Goal: Communication & Community: Ask a question

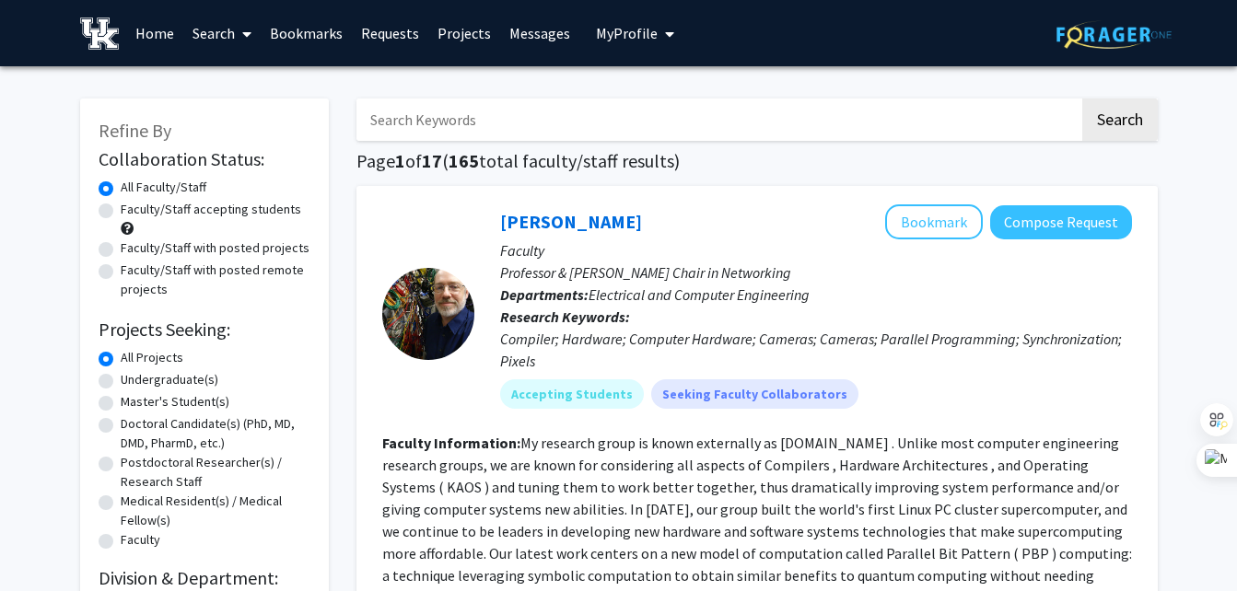
click at [622, 36] on span "My Profile" at bounding box center [627, 33] width 62 height 18
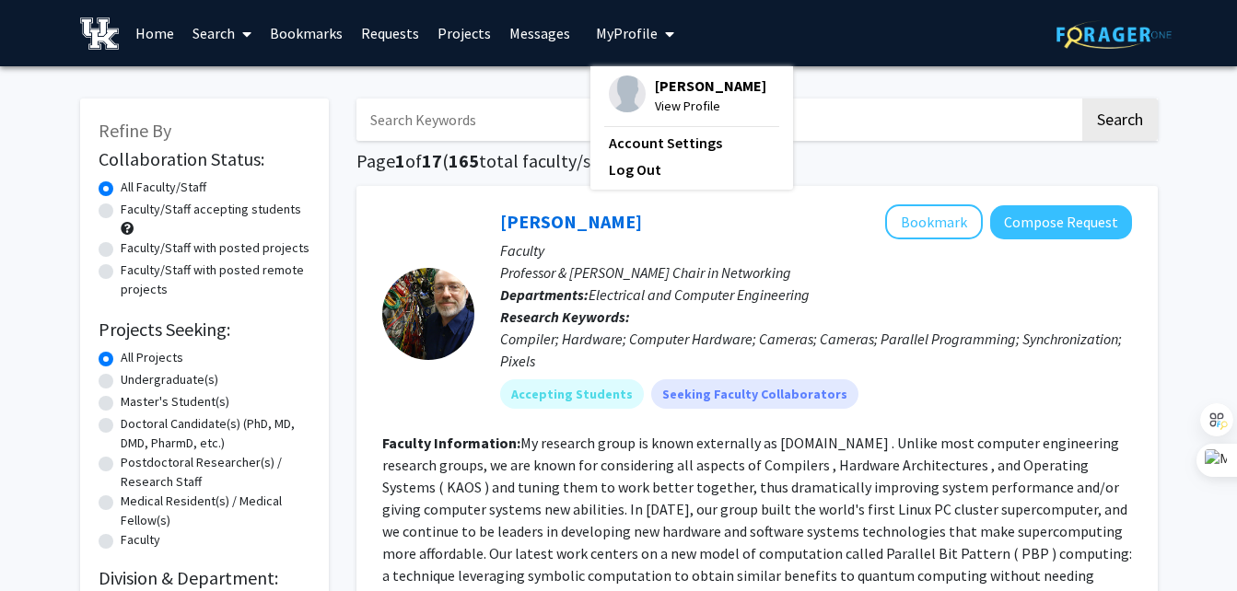
click at [693, 89] on span "[PERSON_NAME]" at bounding box center [710, 86] width 111 height 20
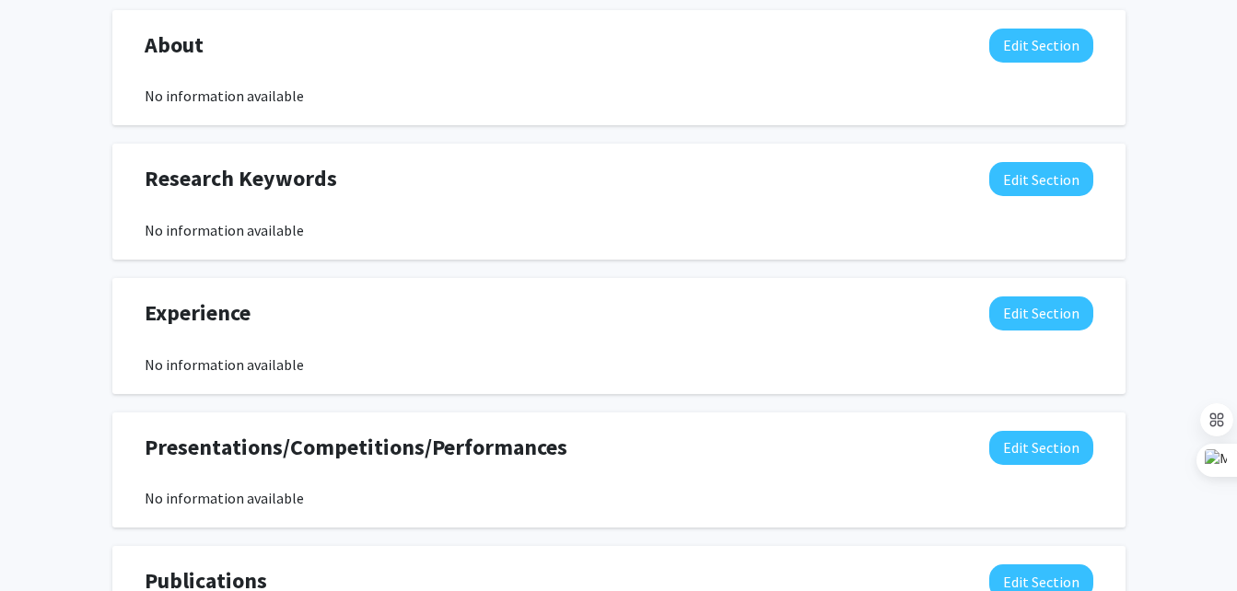
scroll to position [847, 0]
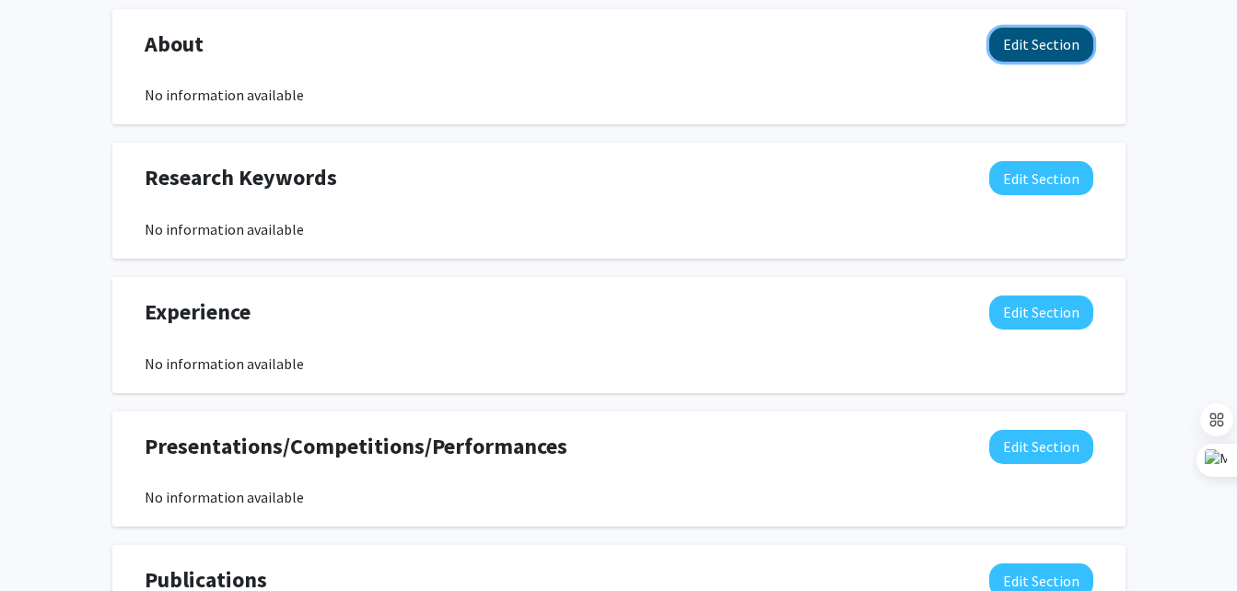
click at [1028, 49] on button "Edit Section" at bounding box center [1041, 45] width 104 height 34
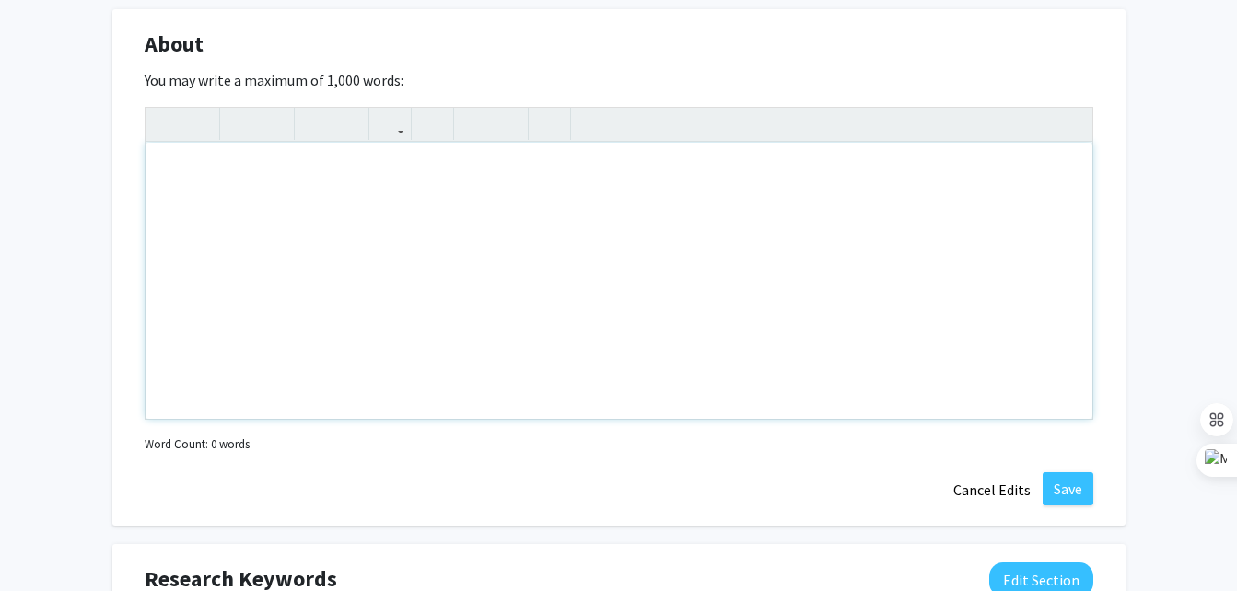
click at [729, 282] on div "Note to users with screen readers: Please deactivate our accessibility plugin f…" at bounding box center [619, 281] width 947 height 276
click at [501, 169] on div "I'm [PERSON_NAME], a sophomore in Materials" at bounding box center [619, 281] width 947 height 276
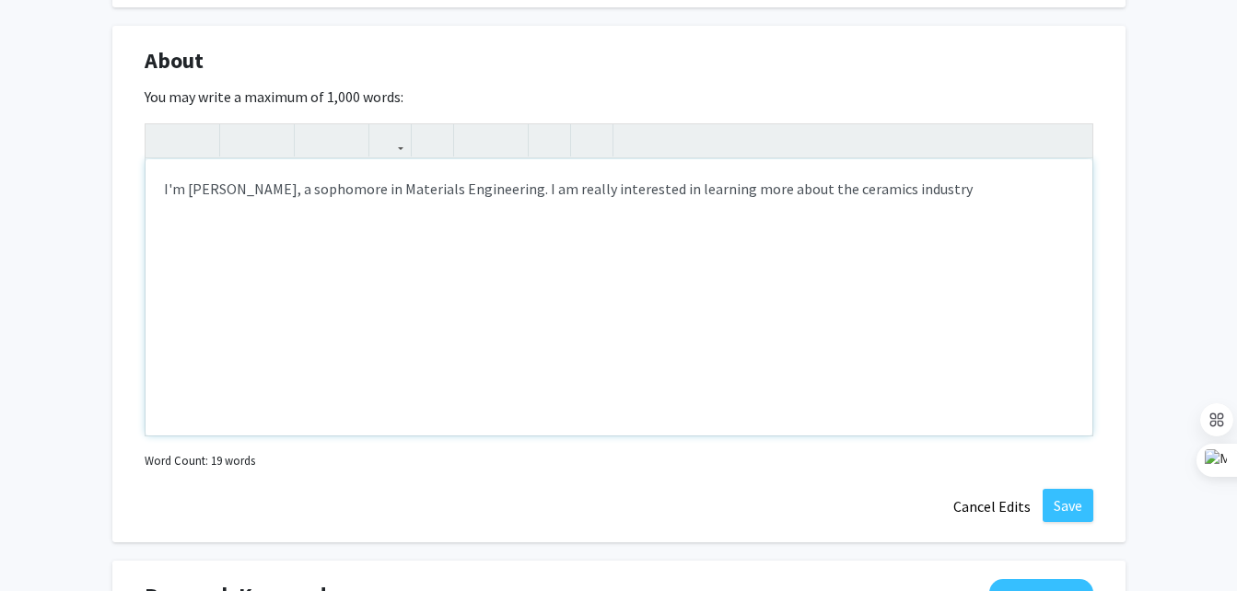
scroll to position [836, 0]
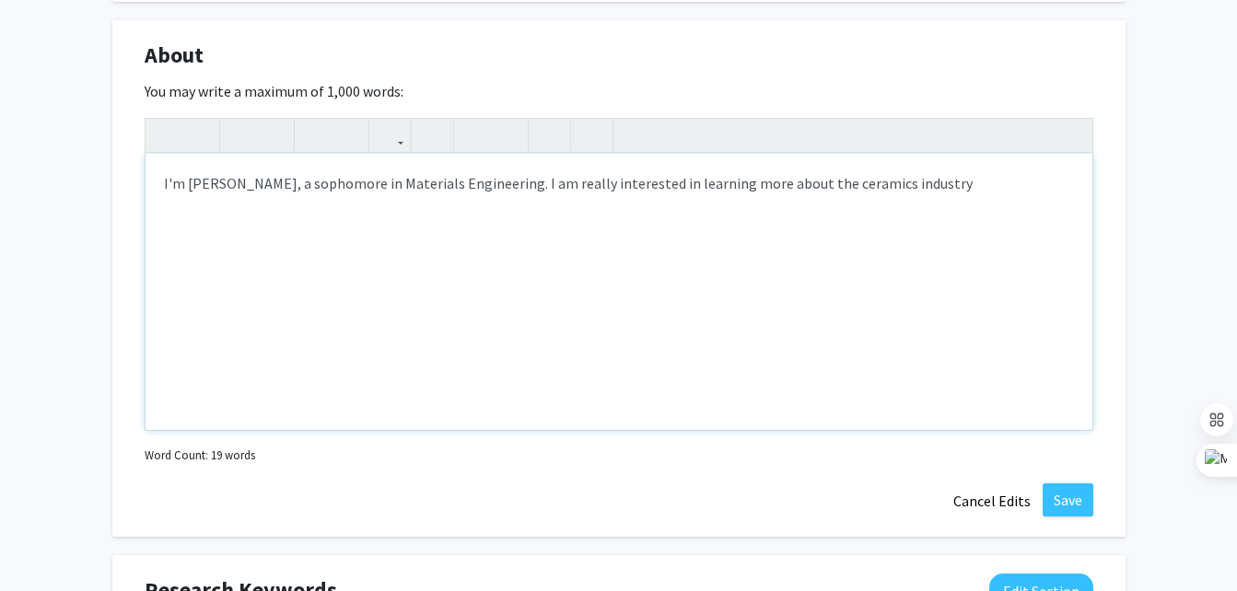
click at [933, 185] on div "I'm [PERSON_NAME], a sophomore in Materials Engineering. I am really interested…" at bounding box center [619, 292] width 947 height 276
click at [938, 187] on div "I'm [PERSON_NAME], a sophomore in Materials Engineering. I am really interested…" at bounding box center [619, 292] width 947 height 276
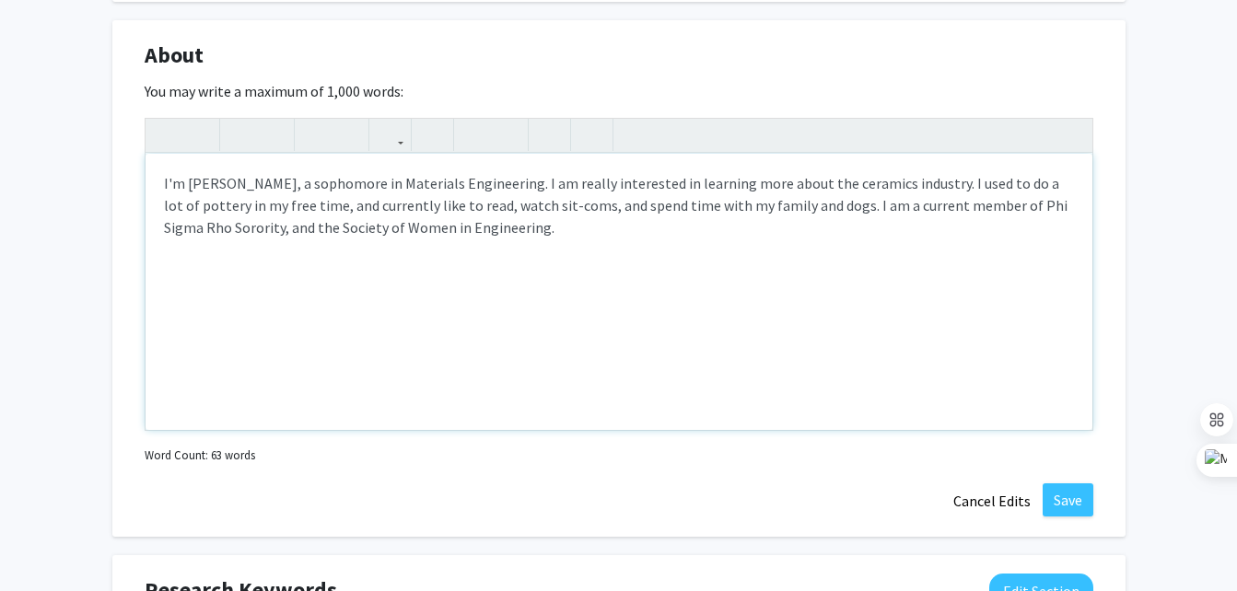
type textarea "I'm [PERSON_NAME], a sophomore in Materials Engineering. I am really interested…"
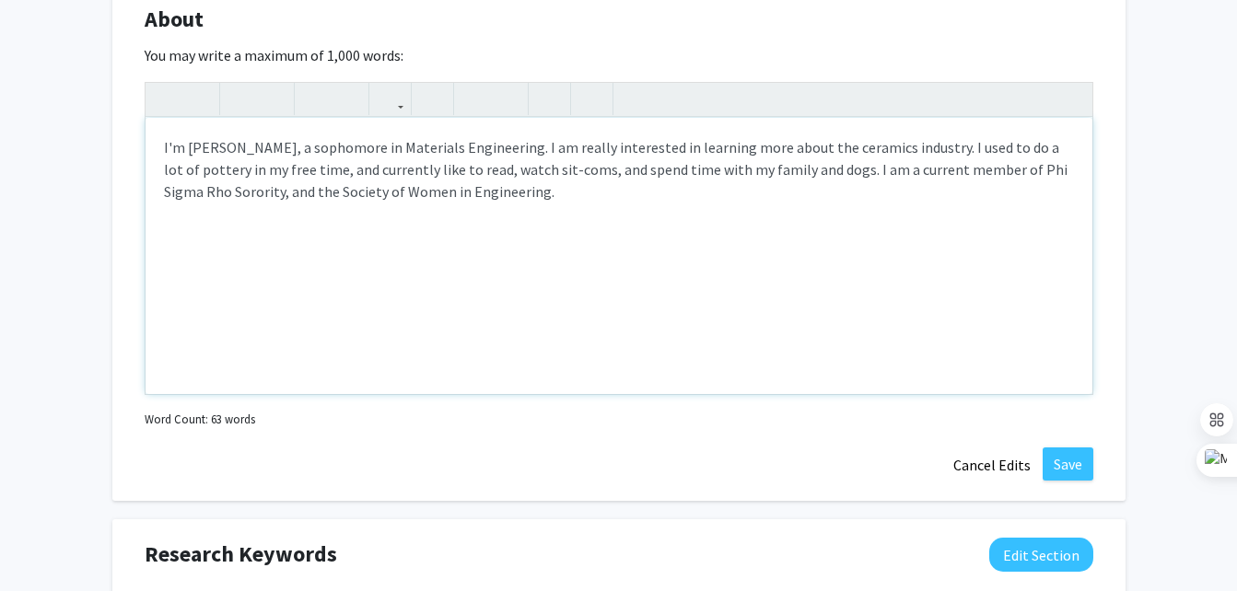
scroll to position [863, 0]
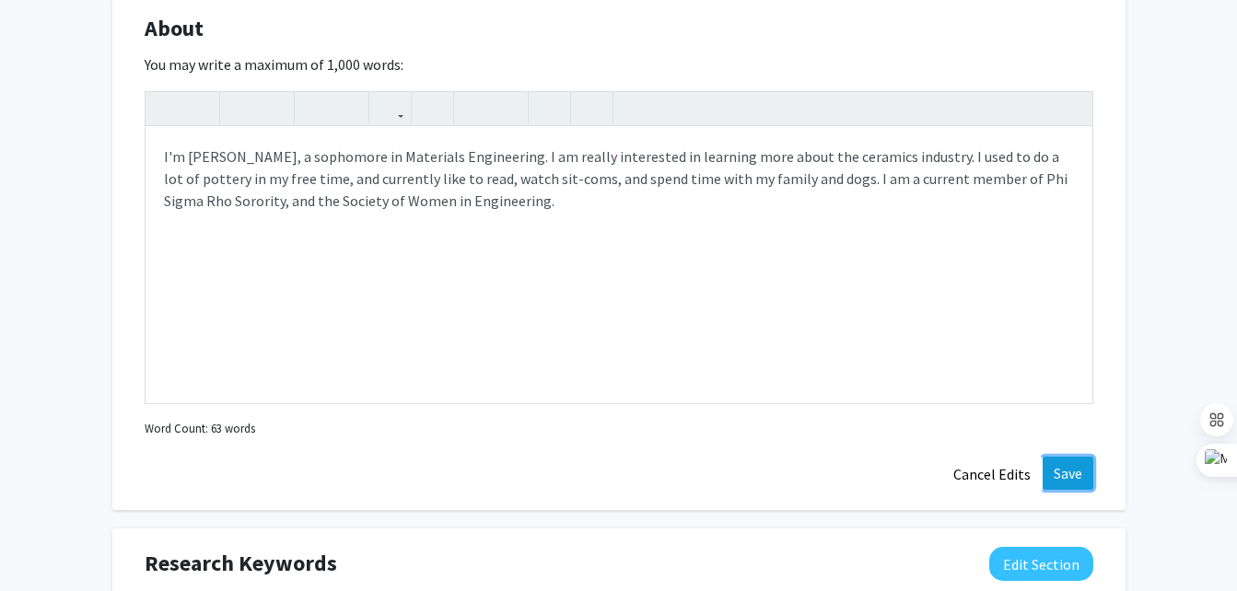
click at [1058, 476] on button "Save" at bounding box center [1068, 473] width 51 height 33
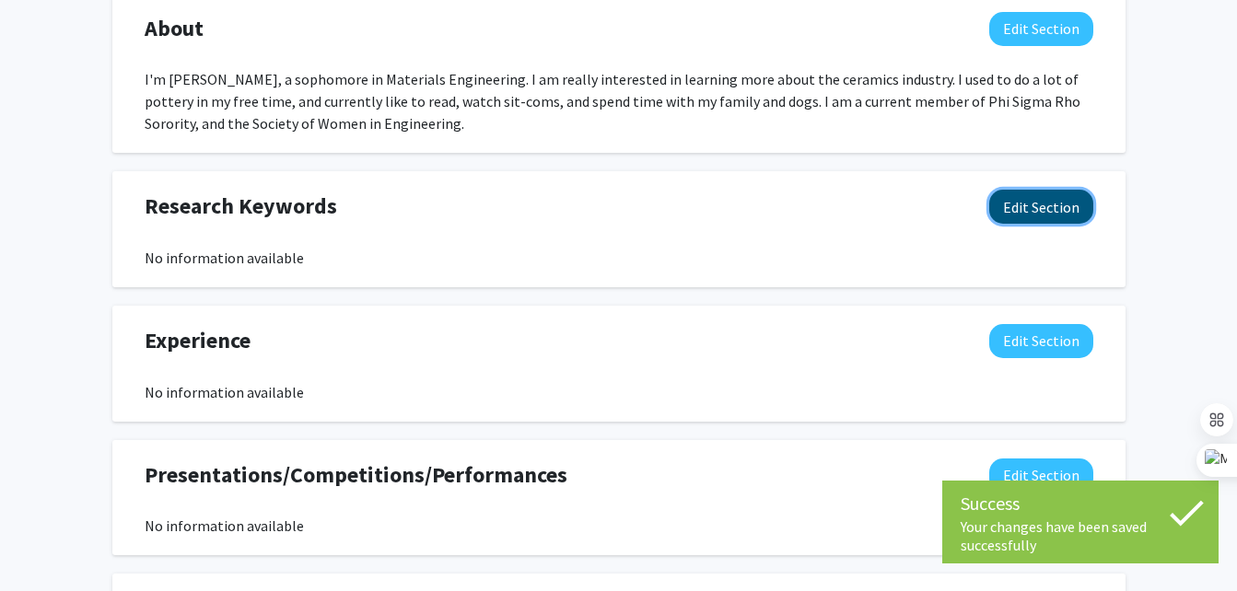
click at [1042, 209] on button "Edit Section" at bounding box center [1041, 207] width 104 height 34
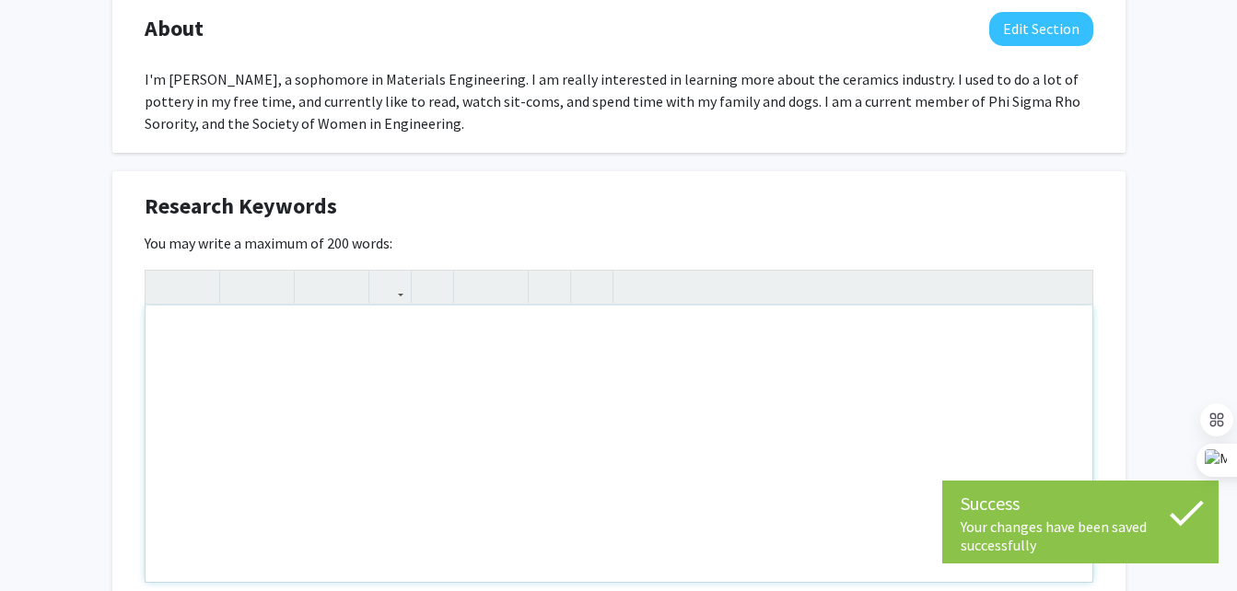
click at [391, 367] on div "Note to users with screen readers: Please deactivate our accessibility plugin f…" at bounding box center [619, 444] width 947 height 276
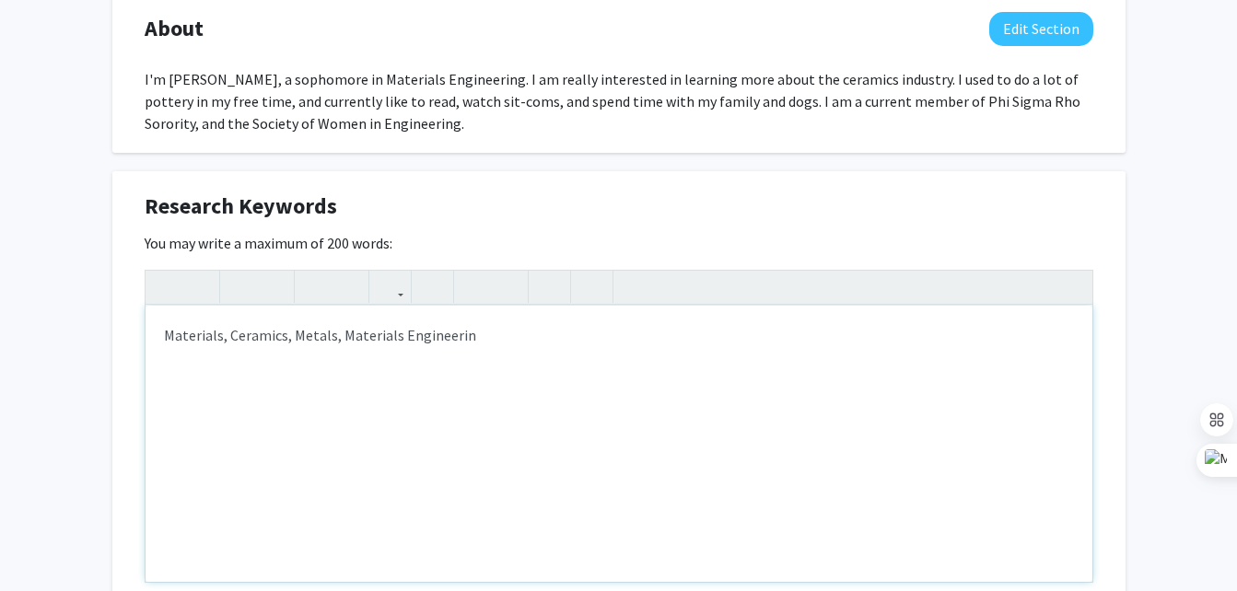
type textarea "Materials, Ceramics, Metals, Materials Engineering"
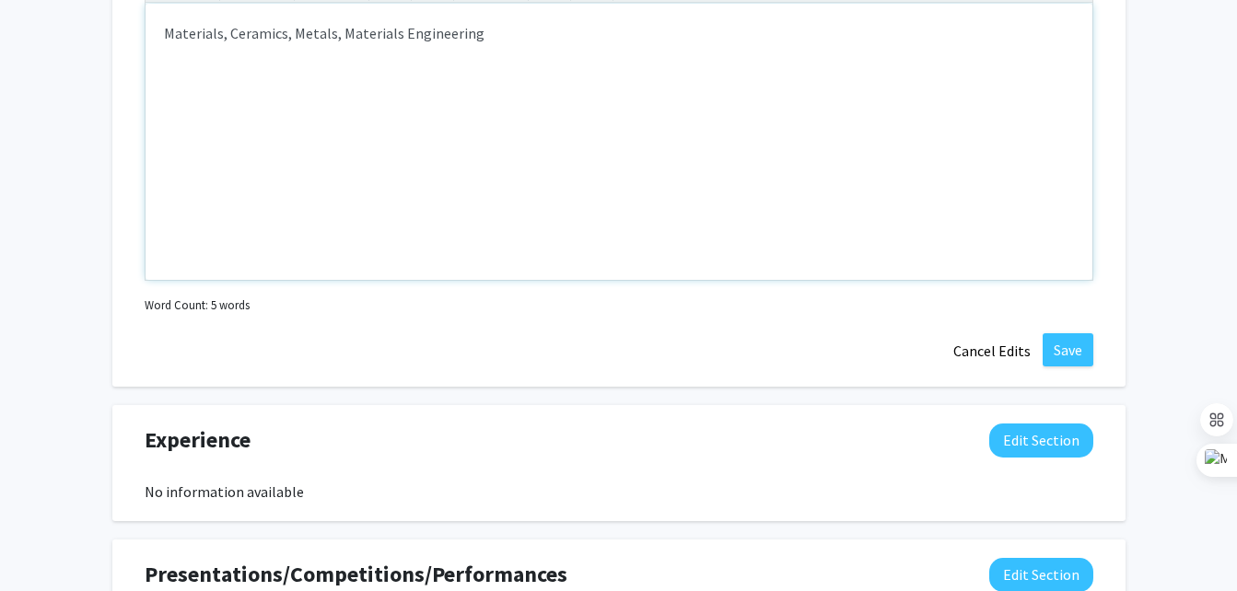
scroll to position [1166, 0]
click at [1062, 347] on button "Save" at bounding box center [1068, 348] width 51 height 33
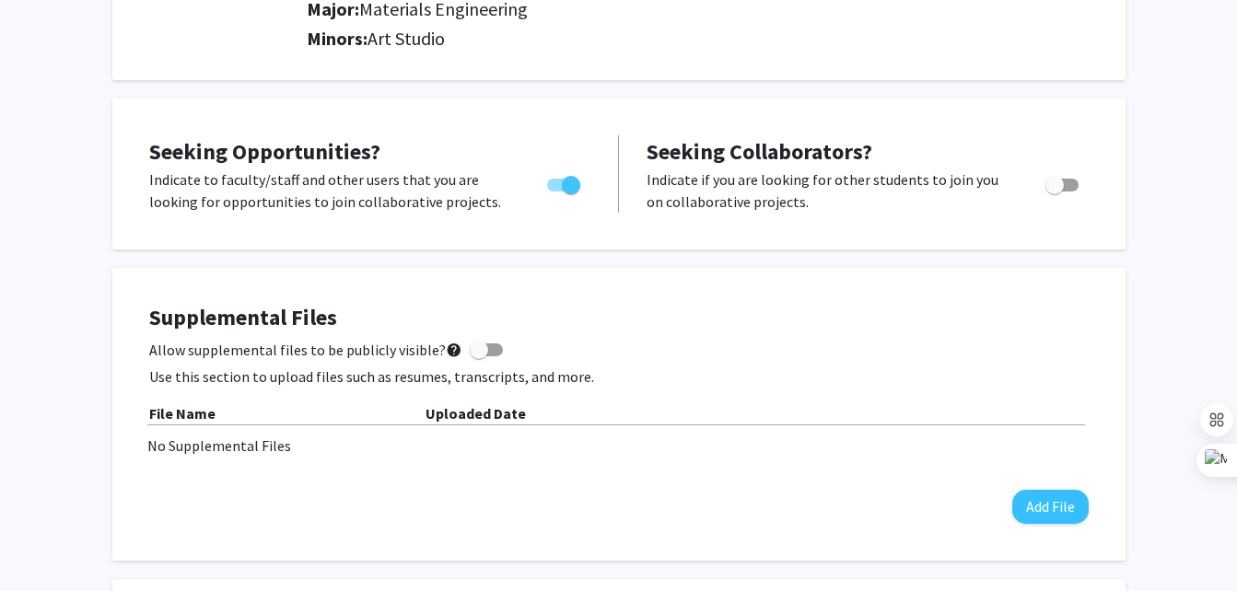
scroll to position [0, 0]
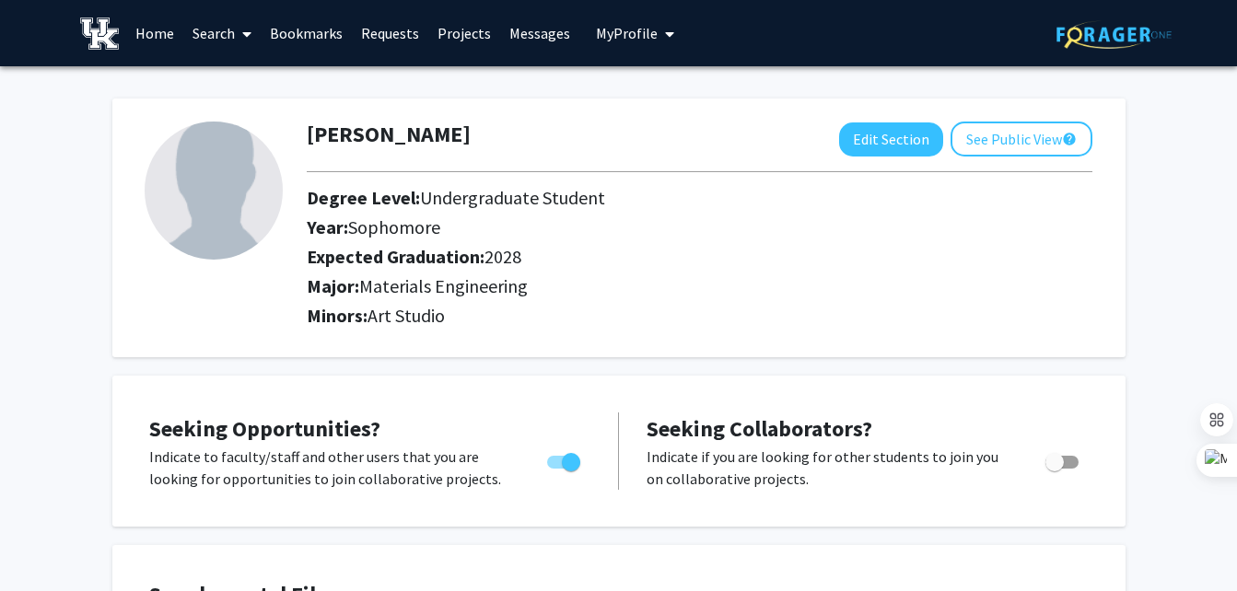
click at [224, 39] on link "Search" at bounding box center [221, 33] width 77 height 64
click at [242, 76] on span "Faculty/Staff" at bounding box center [250, 84] width 135 height 37
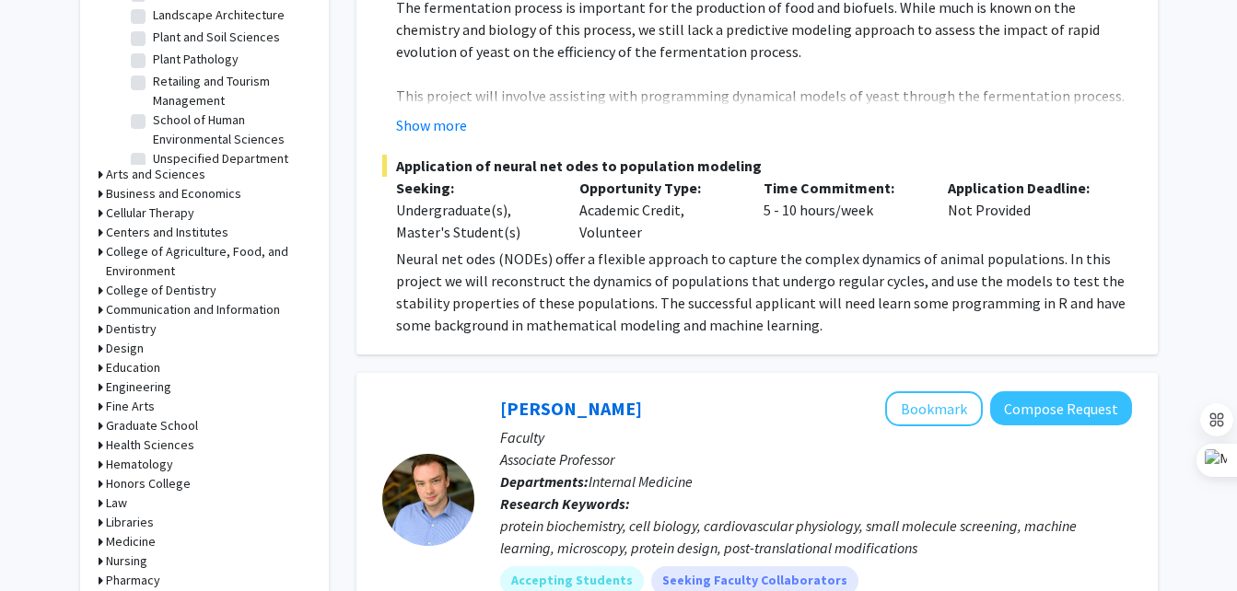
scroll to position [678, 0]
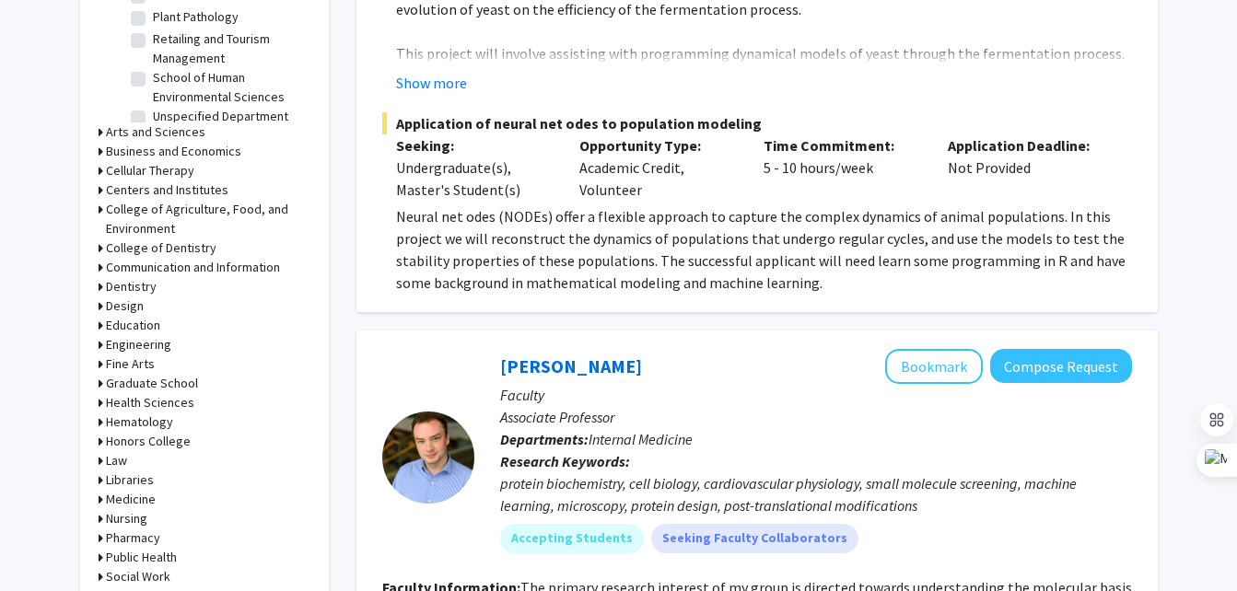
click at [141, 345] on h3 "Engineering" at bounding box center [138, 344] width 65 height 19
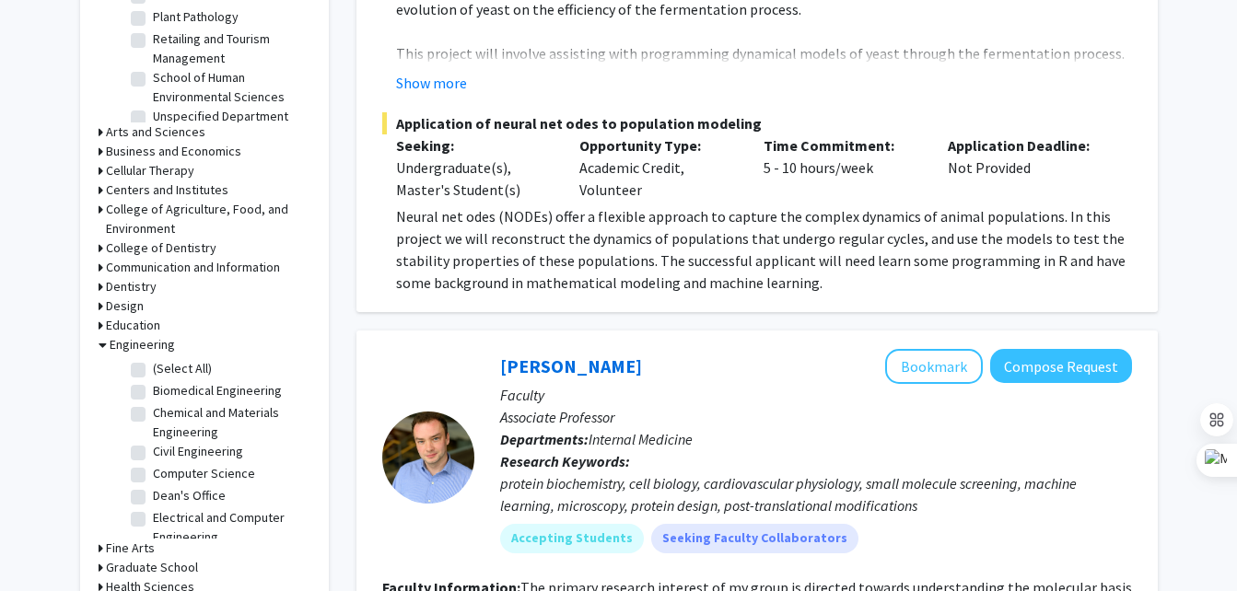
click at [153, 369] on label "(Select All)" at bounding box center [182, 368] width 59 height 19
click at [153, 369] on input "(Select All)" at bounding box center [159, 365] width 12 height 12
checkbox input "true"
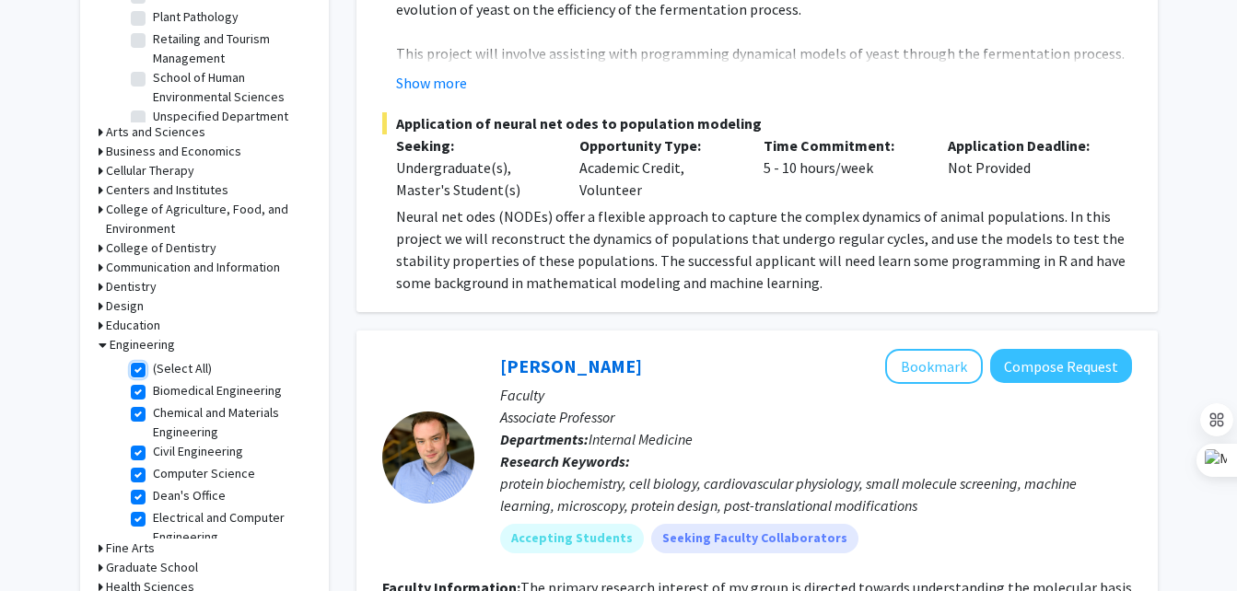
checkbox input "true"
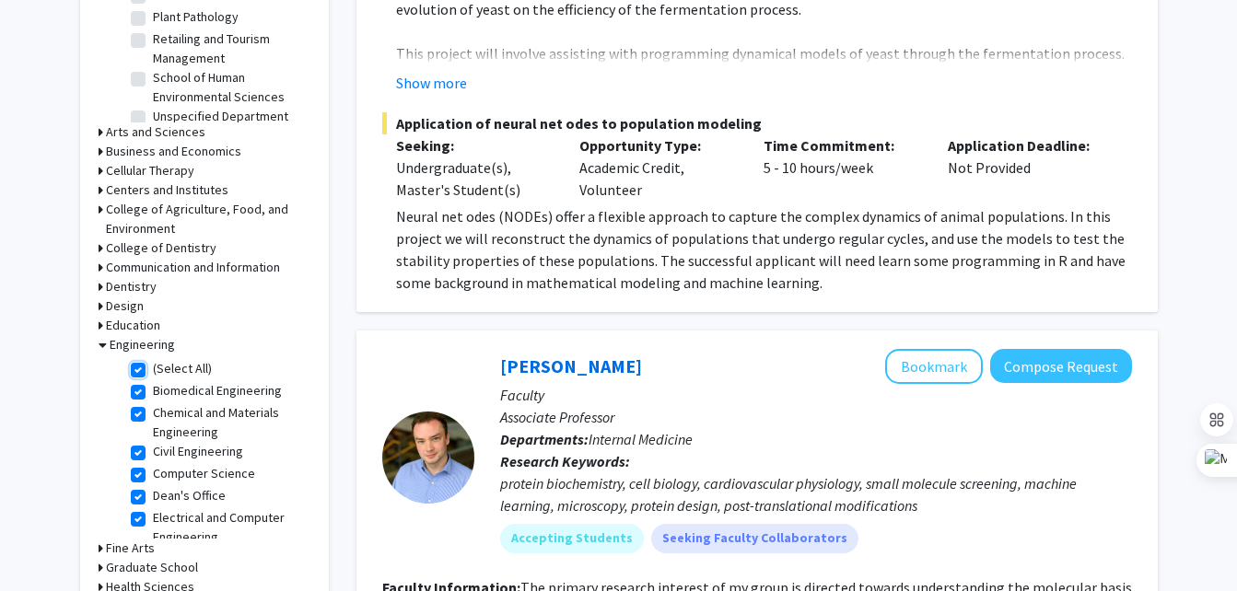
checkbox input "true"
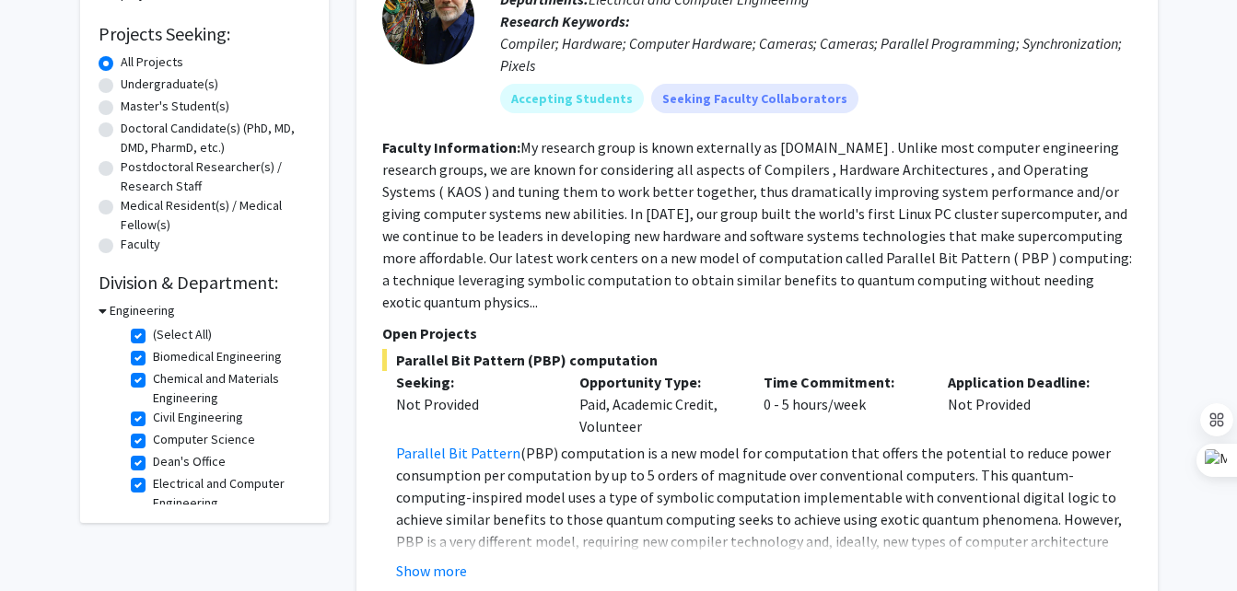
scroll to position [297, 0]
click at [449, 559] on button "Show more" at bounding box center [431, 570] width 71 height 22
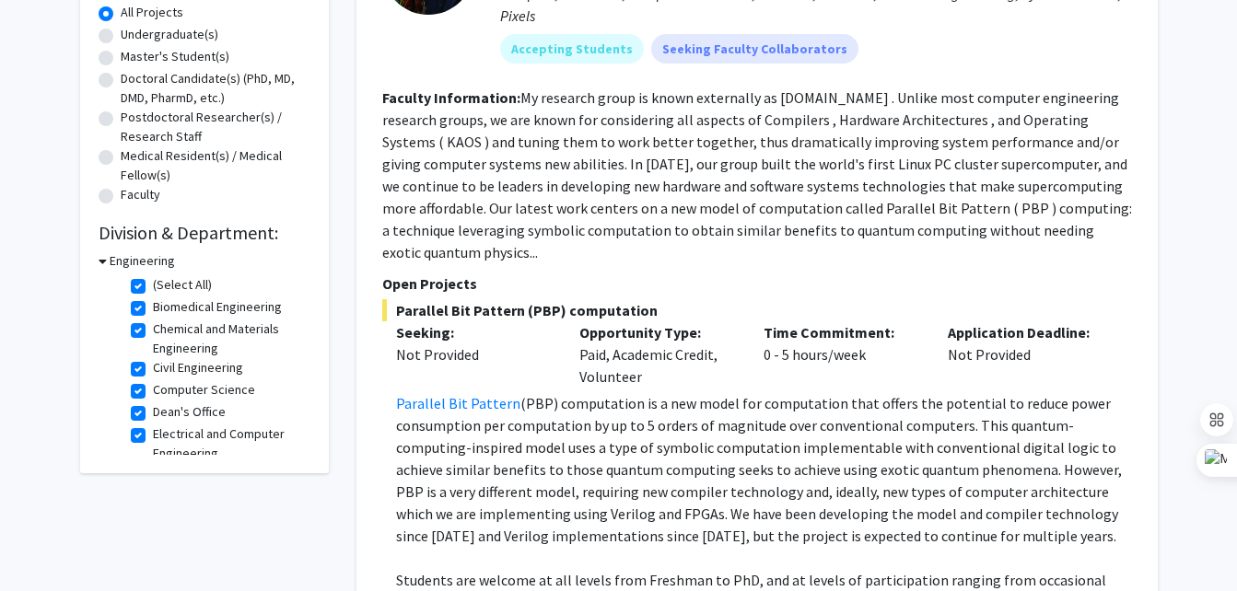
scroll to position [0, 0]
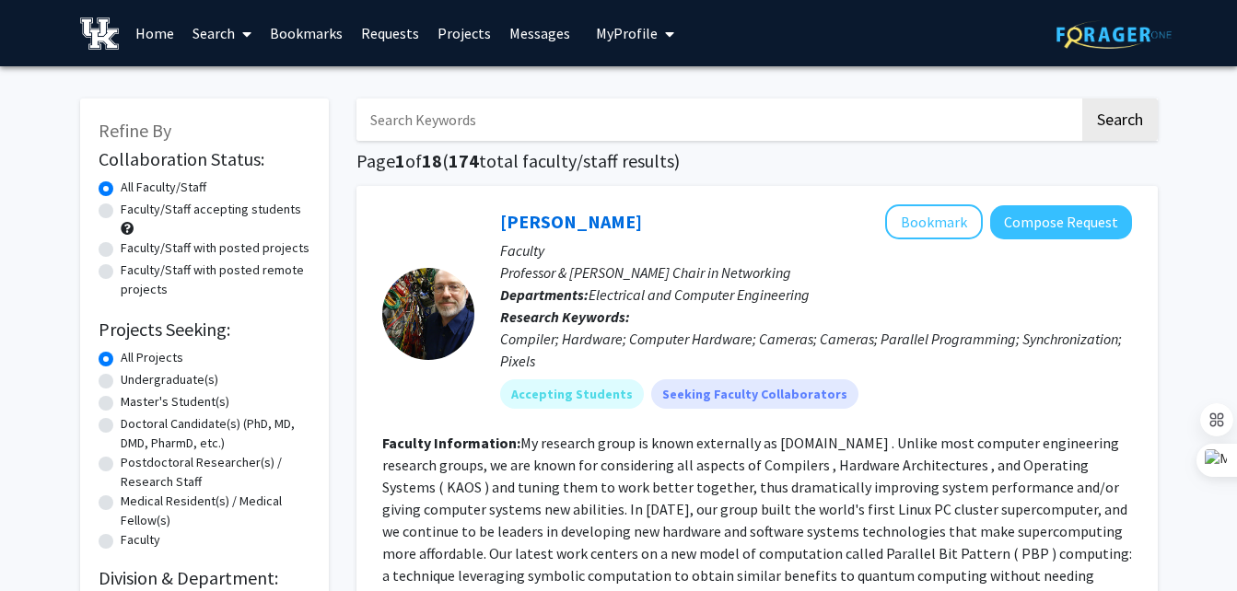
click at [423, 126] on input "Search Keywords" at bounding box center [717, 120] width 723 height 42
type input "c"
type input "chwatko"
click at [1082, 99] on button "Search" at bounding box center [1120, 120] width 76 height 42
checkbox input "false"
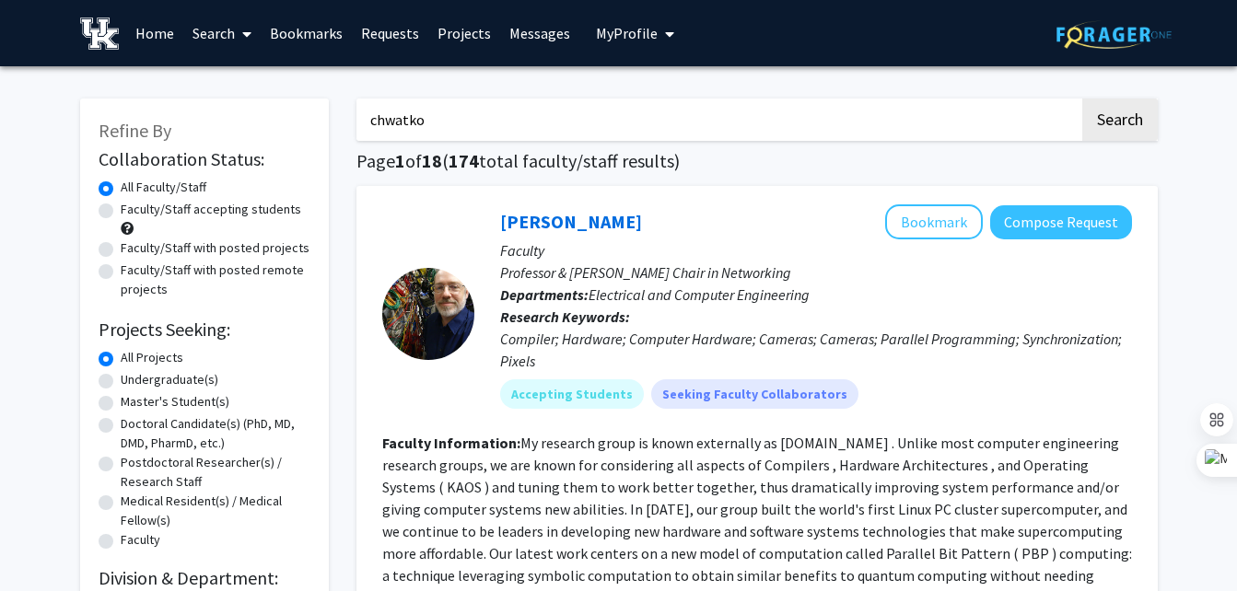
checkbox input "false"
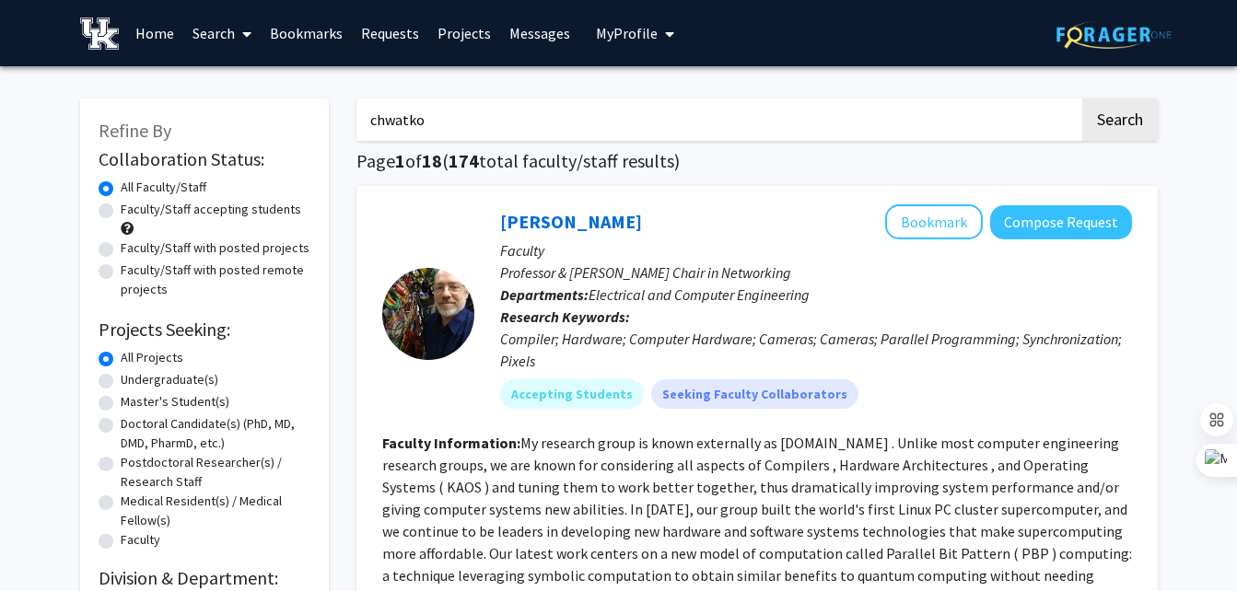
checkbox input "false"
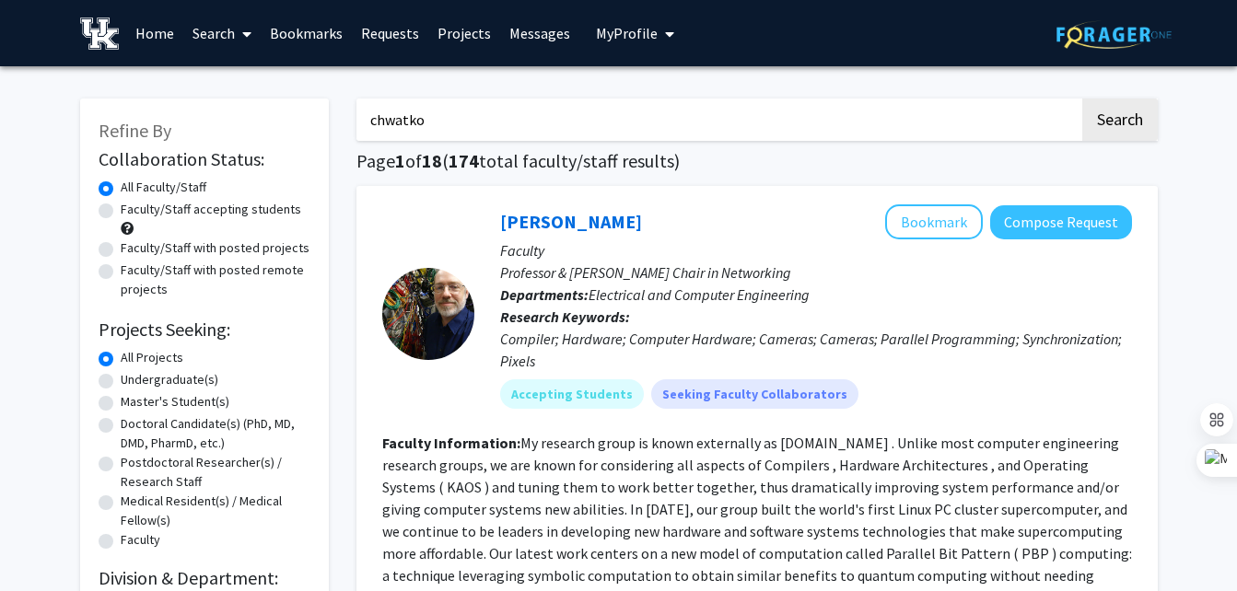
checkbox input "false"
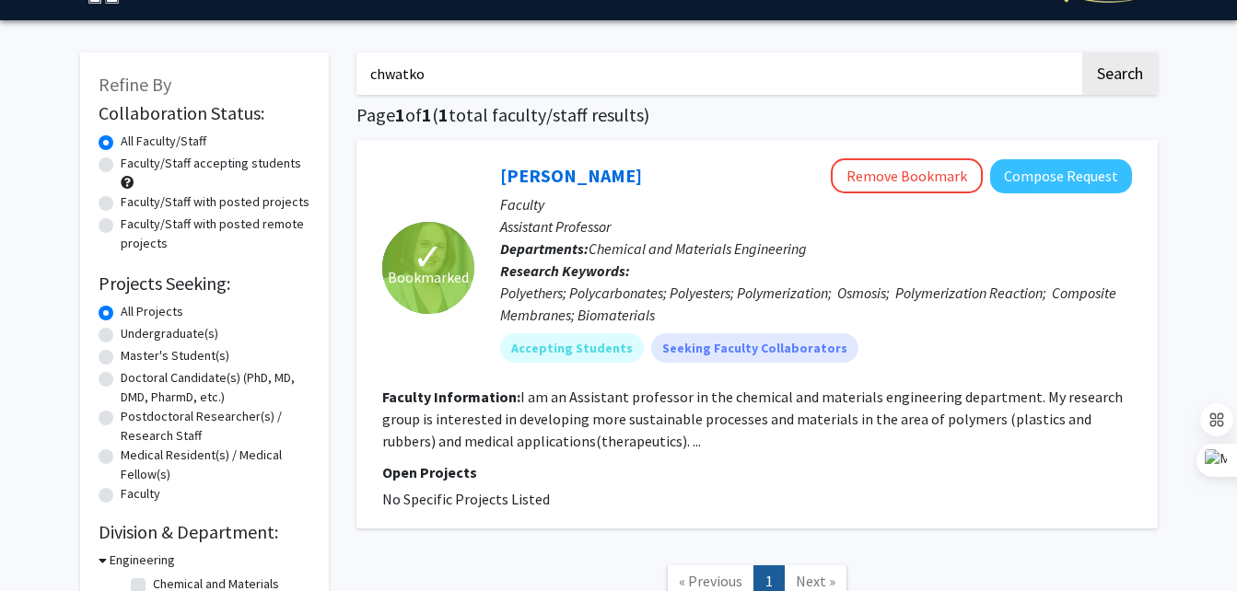
scroll to position [66, 0]
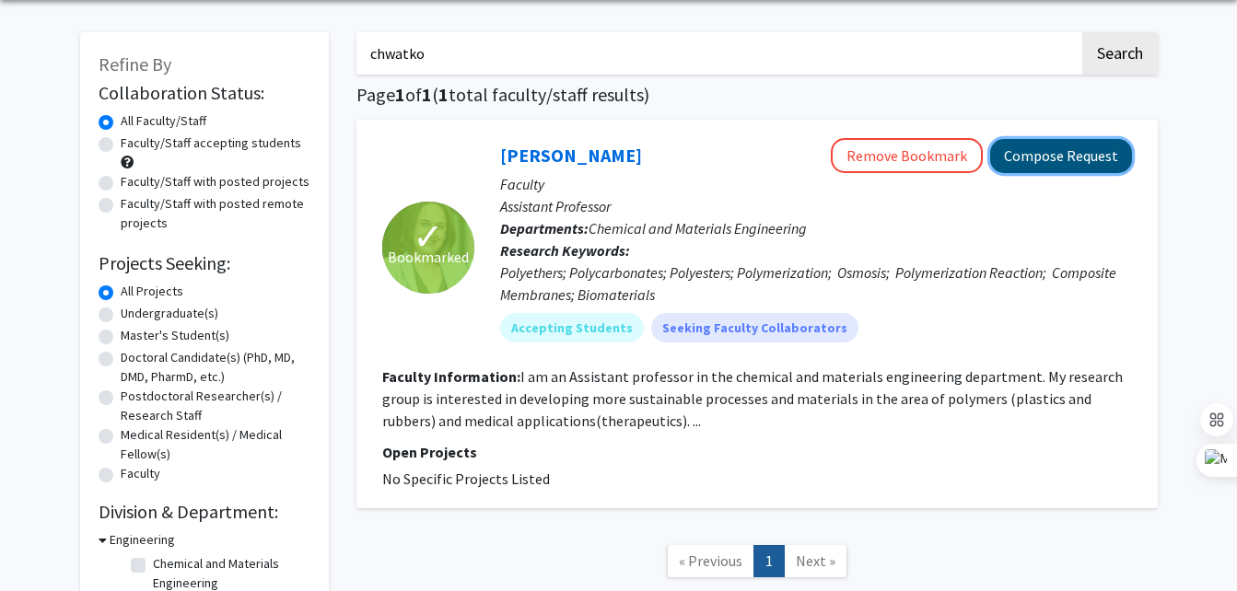
click at [1061, 158] on button "Compose Request" at bounding box center [1061, 156] width 142 height 34
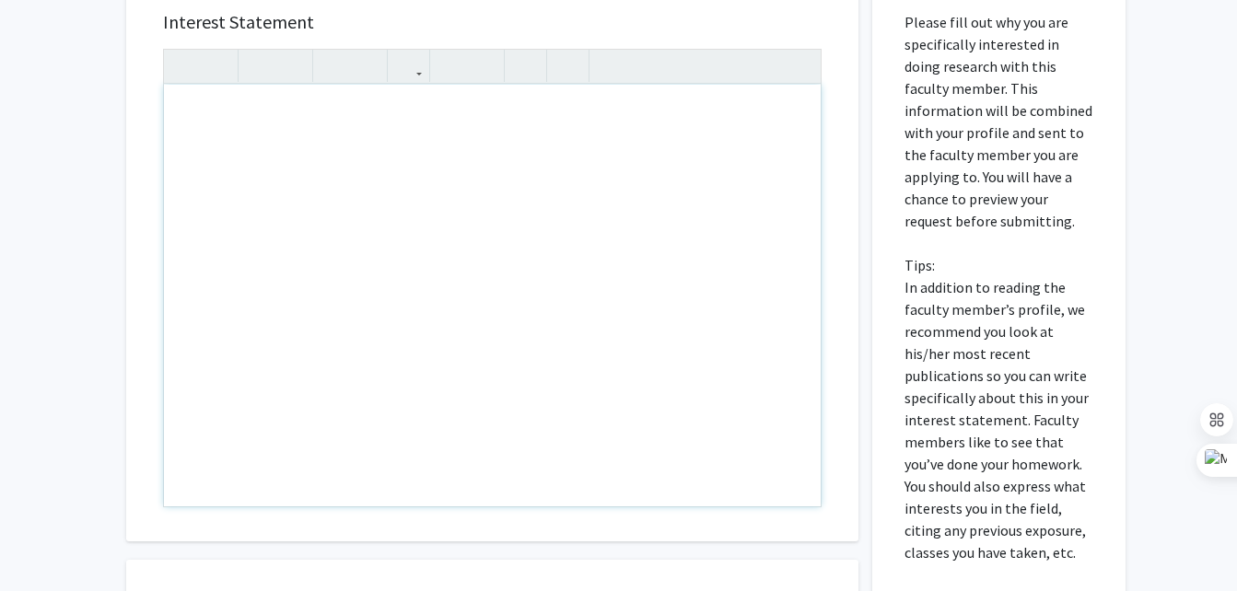
scroll to position [349, 0]
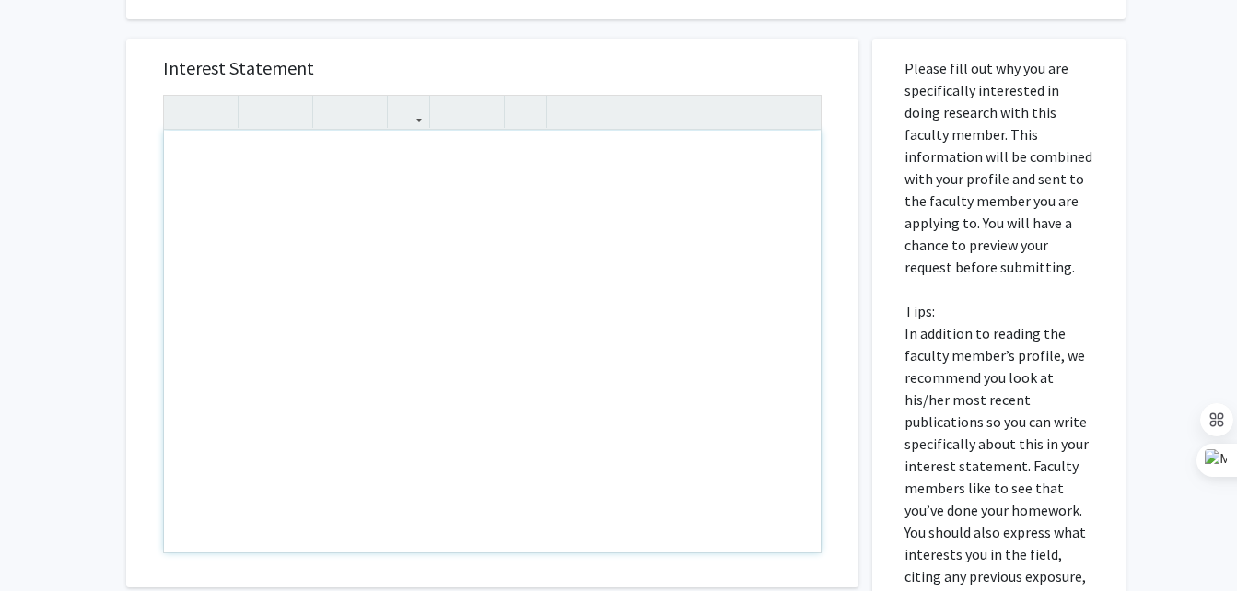
click at [541, 182] on div "Note to users with screen readers: Please press Alt+0 or Option+0 to deactivate…" at bounding box center [492, 342] width 657 height 422
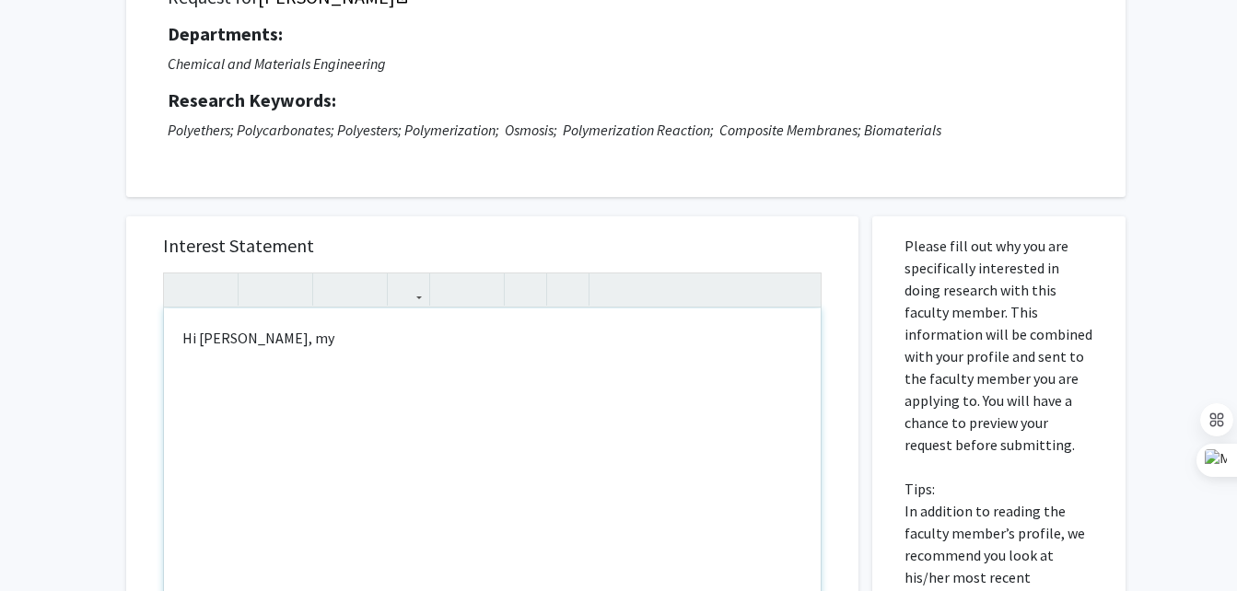
scroll to position [172, 0]
drag, startPoint x: 404, startPoint y: 333, endPoint x: 329, endPoint y: 343, distance: 76.1
click at [329, 343] on div "Hi [PERSON_NAME], my [PERSON_NAME]" at bounding box center [492, 519] width 657 height 422
click at [299, 335] on div "Hi [PERSON_NAME], my [PERSON_NAME]" at bounding box center [492, 519] width 657 height 422
click at [463, 333] on div "Hi [PERSON_NAME], my name [PERSON_NAME]" at bounding box center [492, 519] width 657 height 422
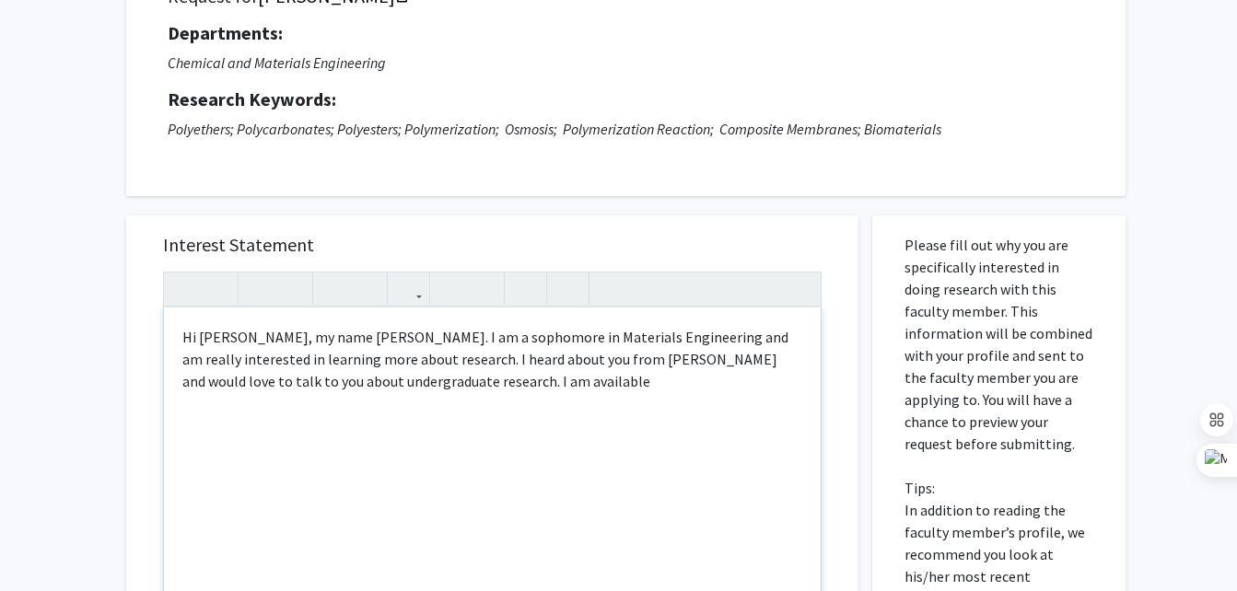
click at [542, 389] on div "Hi [PERSON_NAME], my name [PERSON_NAME]. I am a sophomore in Materials Engineer…" at bounding box center [492, 519] width 657 height 422
click at [531, 384] on div "Hi [PERSON_NAME], my name [PERSON_NAME]. I am a sophomore in Materials Engineer…" at bounding box center [492, 519] width 657 height 422
click at [589, 379] on div "Hi [PERSON_NAME], my name [PERSON_NAME]. I am a sophomore in Materials Engineer…" at bounding box center [492, 519] width 657 height 422
click at [586, 386] on div "Hi [PERSON_NAME], my name [PERSON_NAME]. I am a sophomore in Materials Engineer…" at bounding box center [492, 519] width 657 height 422
click at [727, 379] on div "Hi [PERSON_NAME], my name [PERSON_NAME]. I am a sophomore in Materials Engineer…" at bounding box center [492, 519] width 657 height 422
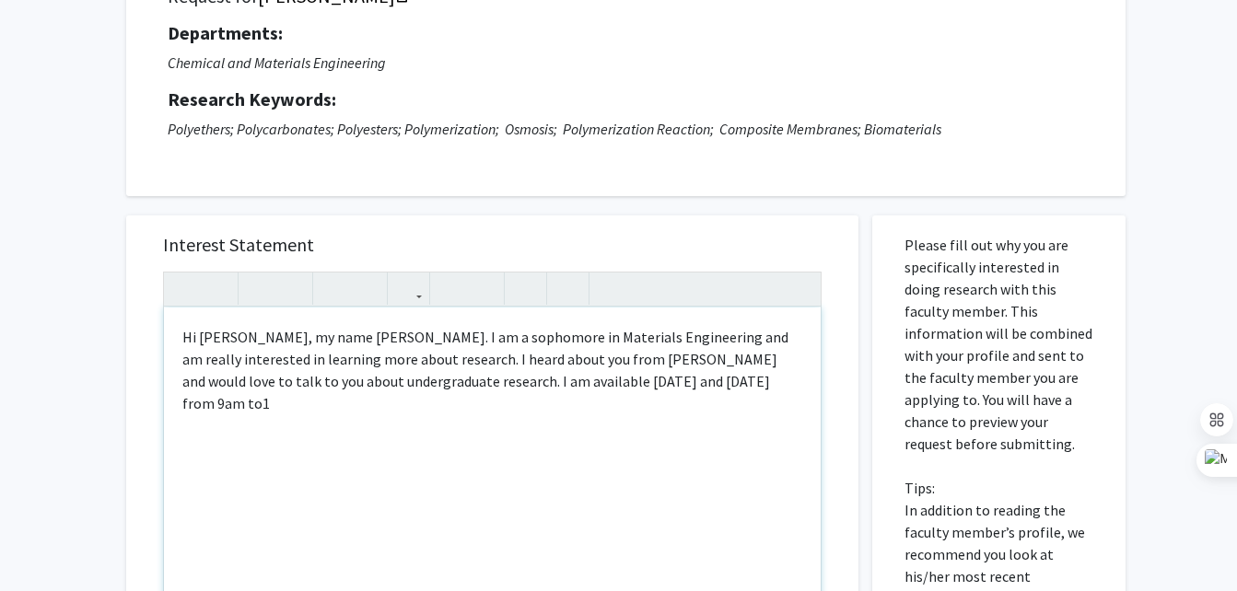
click at [724, 379] on div "Hi [PERSON_NAME], my name [PERSON_NAME]. I am a sophomore in Materials Engineer…" at bounding box center [492, 519] width 657 height 422
click at [787, 380] on div "Hi [PERSON_NAME], my name [PERSON_NAME]. I am a sophomore in Materials Engineer…" at bounding box center [492, 519] width 657 height 422
click at [195, 402] on div "Hi [PERSON_NAME], my name [PERSON_NAME]. I am a sophomore in Materials Engineer…" at bounding box center [492, 519] width 657 height 422
click at [240, 402] on div "Hi [PERSON_NAME], my name [PERSON_NAME]. I am a sophomore in Materials Engineer…" at bounding box center [492, 519] width 657 height 422
type textarea "Hi [PERSON_NAME], my name [PERSON_NAME]. I am a sophomore in Materials Engineer…"
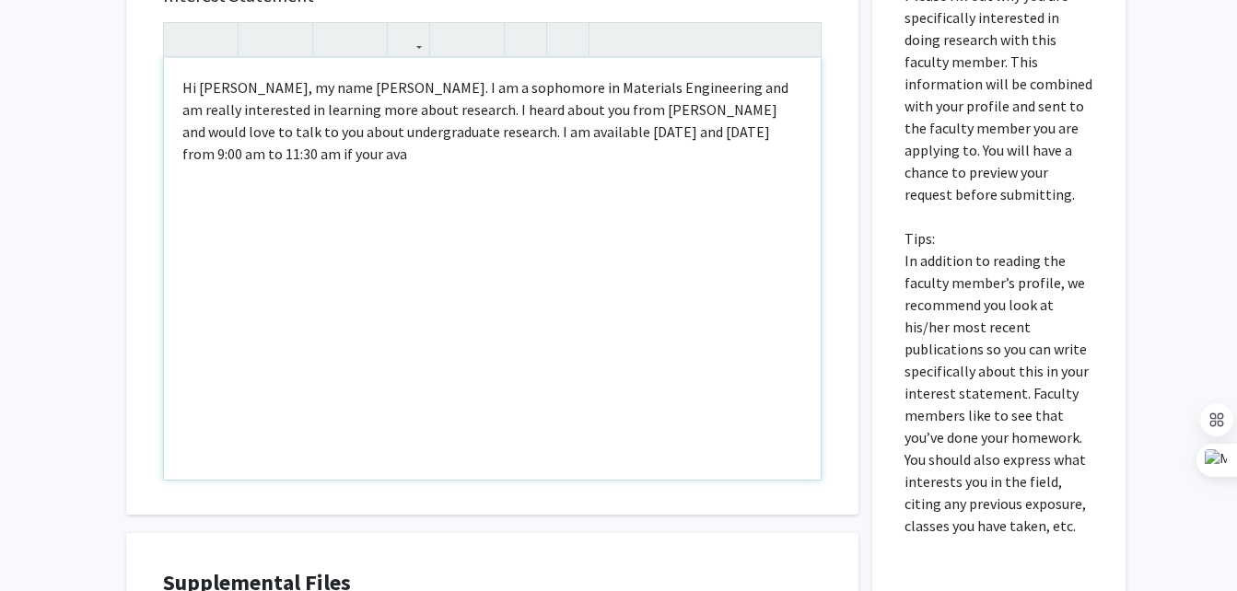
scroll to position [421, 0]
click at [327, 174] on div "Hi [PERSON_NAME], my name [PERSON_NAME]. I am a sophomore in Materials Engineer…" at bounding box center [492, 270] width 657 height 422
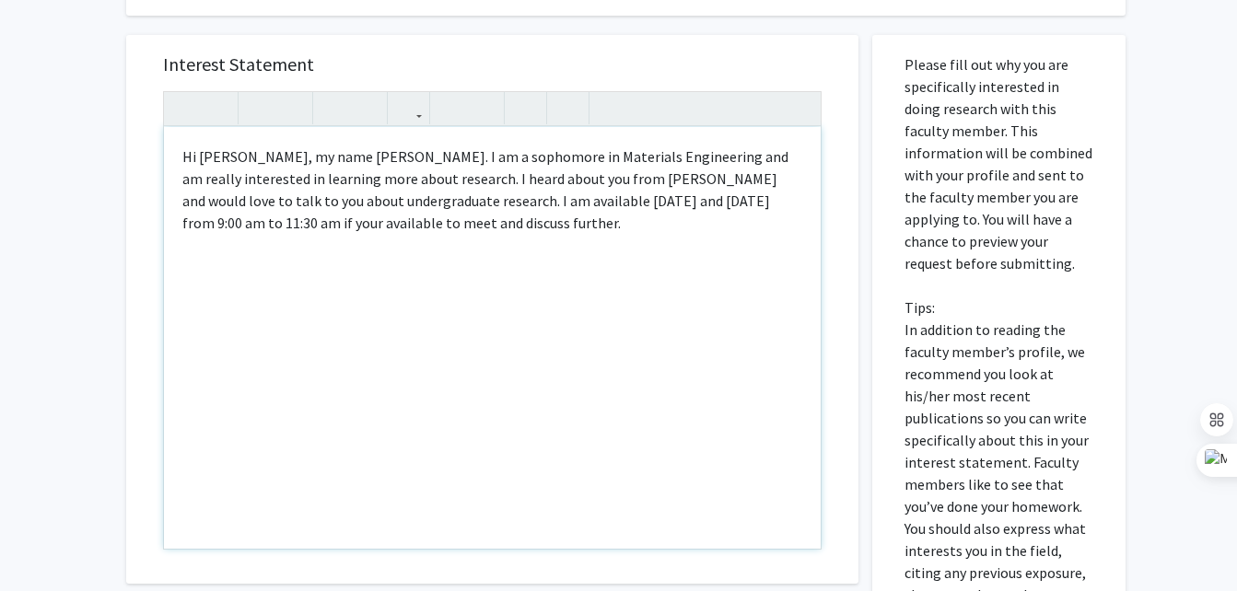
click at [274, 224] on div "Hi [PERSON_NAME], my name [PERSON_NAME]. I am a sophomore in Materials Engineer…" at bounding box center [492, 338] width 657 height 422
type textarea "Hi [PERSON_NAME], my name [PERSON_NAME]. I am a sophomore in Materials Engineer…"
click at [412, 278] on div "Hi [PERSON_NAME], my name [PERSON_NAME]. I am a sophomore in Materials Engineer…" at bounding box center [492, 338] width 657 height 422
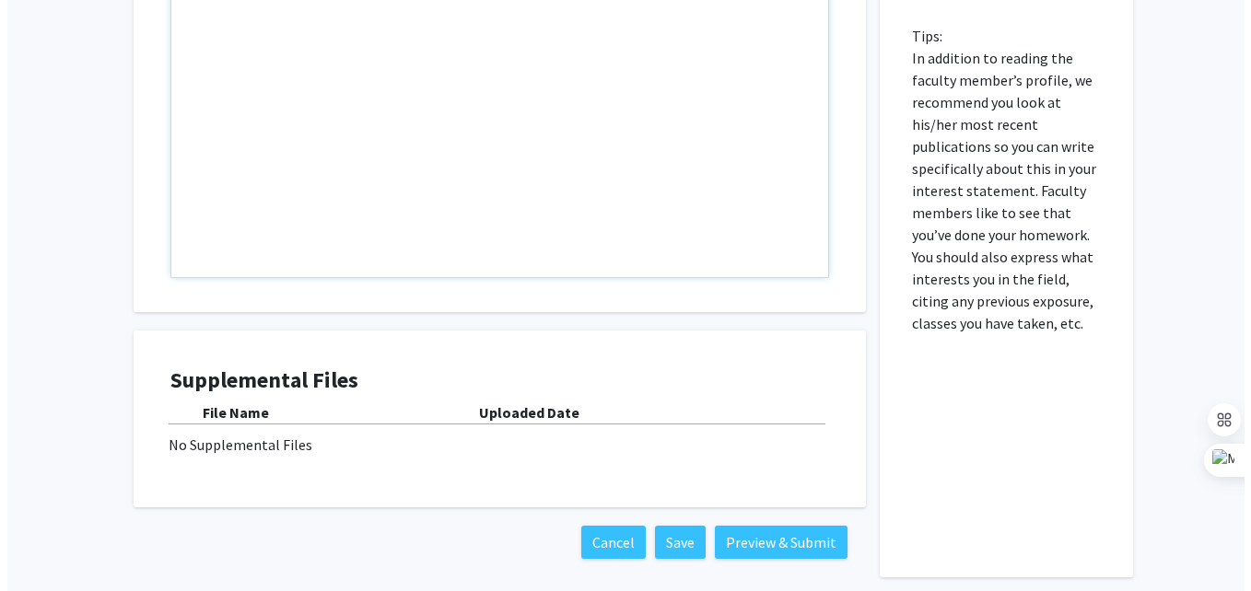
scroll to position [707, 0]
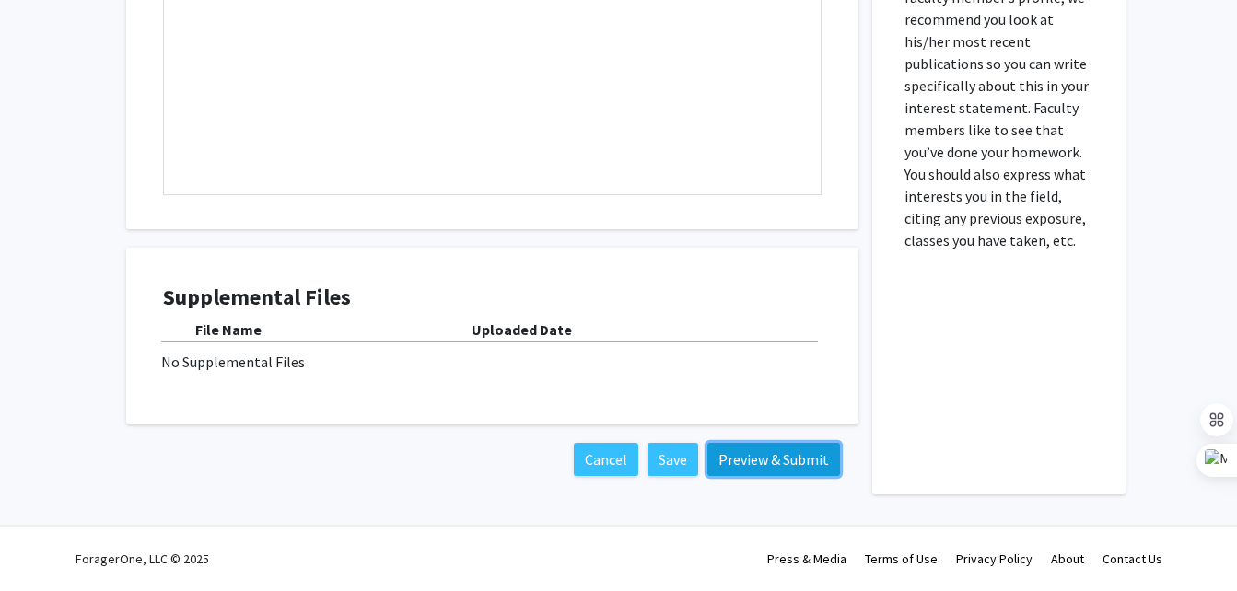
click at [764, 456] on button "Preview & Submit" at bounding box center [773, 459] width 133 height 33
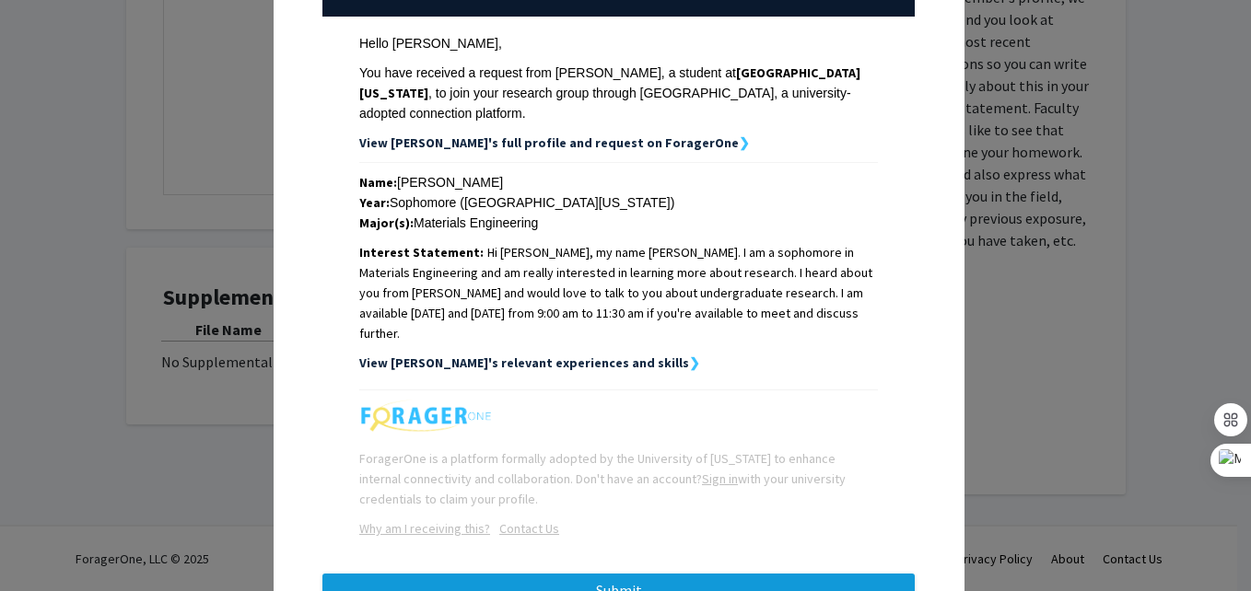
scroll to position [320, 0]
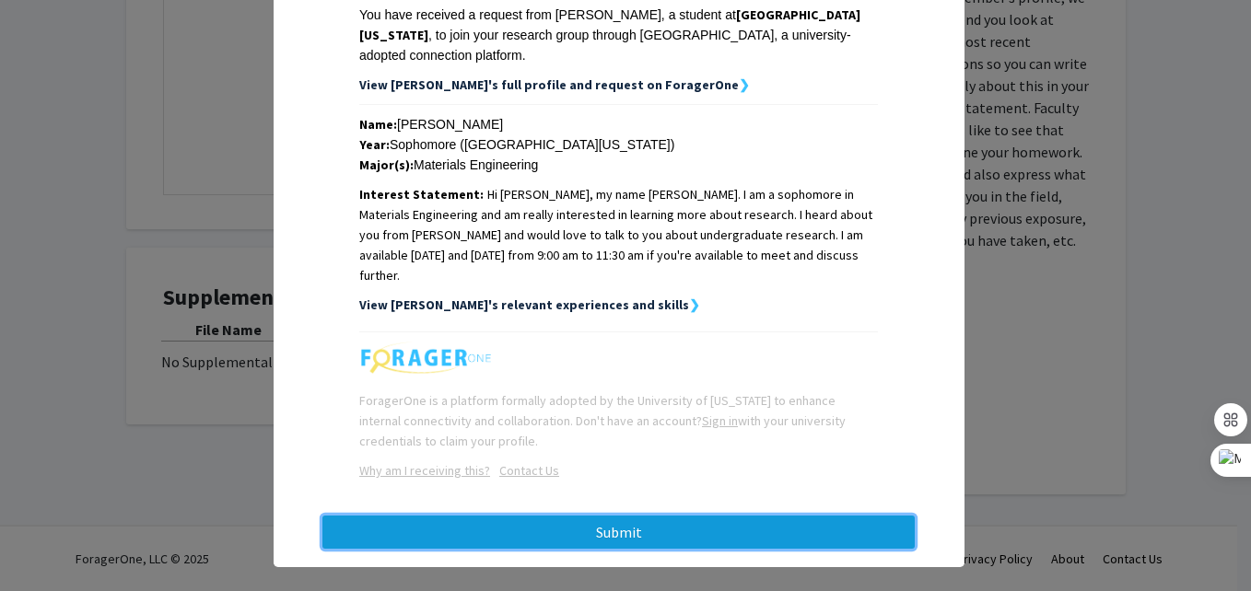
click at [710, 516] on button "Submit" at bounding box center [618, 532] width 592 height 33
